Goal: Transaction & Acquisition: Purchase product/service

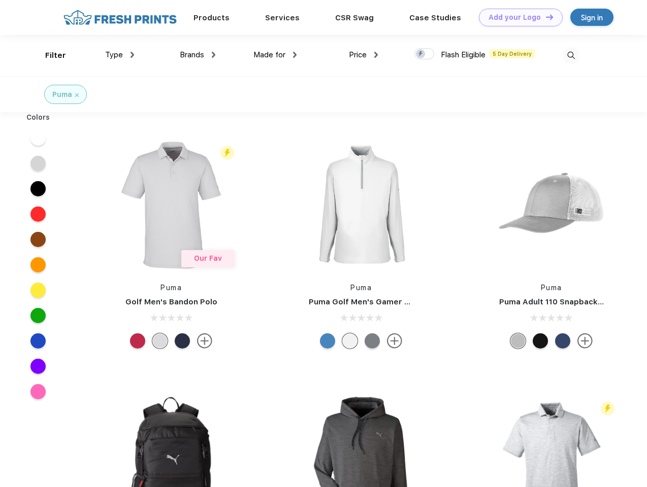
scroll to position [1, 0]
click at [517, 17] on link "Add your Logo Design Tool" at bounding box center [521, 18] width 84 height 18
click at [0, 0] on div "Design Tool" at bounding box center [0, 0] width 0 height 0
click at [545, 17] on link "Add your Logo Design Tool" at bounding box center [521, 18] width 84 height 18
click at [49, 55] on div "Filter" at bounding box center [55, 56] width 21 height 12
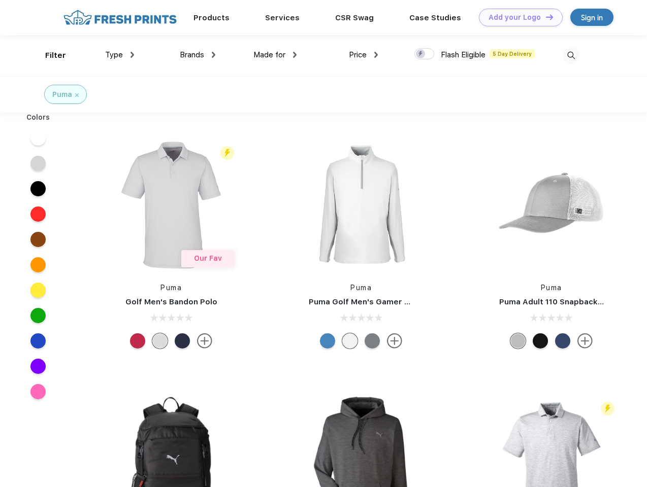
click at [120, 55] on span "Type" at bounding box center [114, 54] width 18 height 9
click at [198, 55] on span "Brands" at bounding box center [192, 54] width 24 height 9
click at [275, 55] on span "Made for" at bounding box center [269, 54] width 32 height 9
click at [364, 55] on span "Price" at bounding box center [358, 54] width 18 height 9
click at [425, 54] on div at bounding box center [424, 53] width 20 height 11
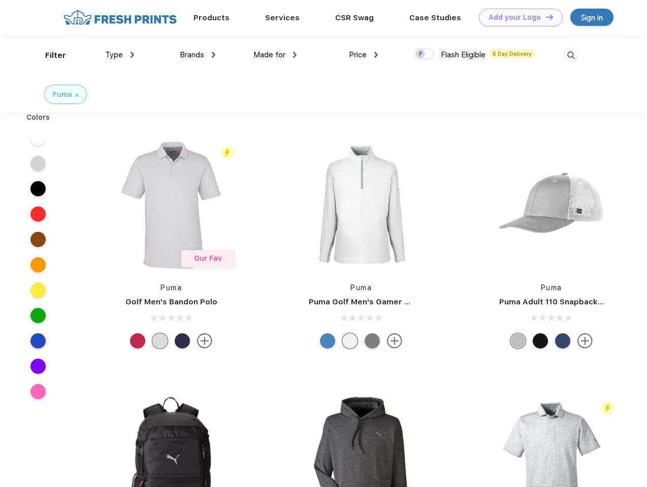
click at [421, 54] on input "checkbox" at bounding box center [417, 51] width 7 height 7
click at [571, 55] on img at bounding box center [571, 55] width 17 height 17
